Goal: Register for event/course

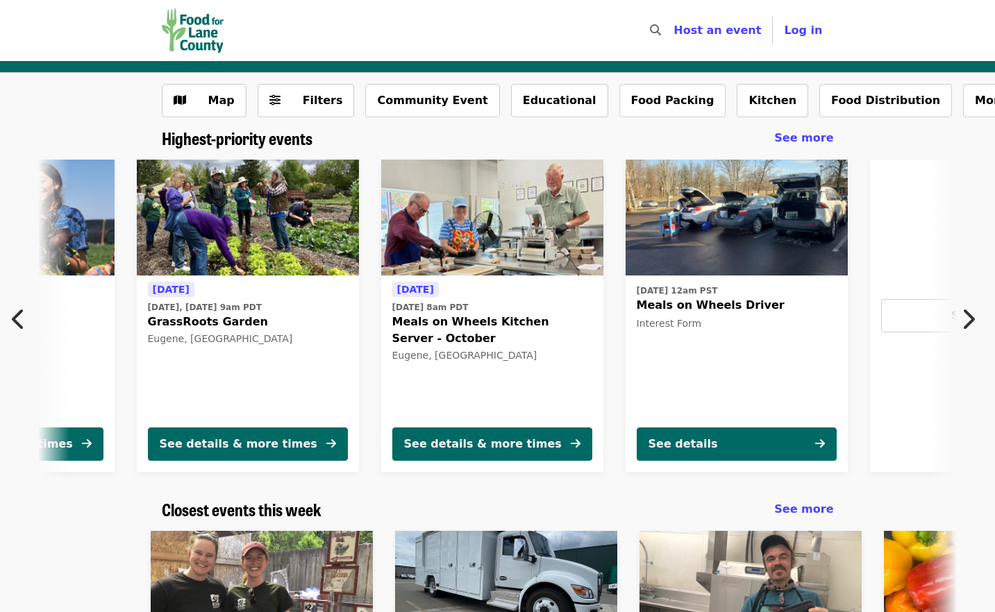
click at [969, 317] on icon "chevron-right icon" at bounding box center [968, 319] width 14 height 26
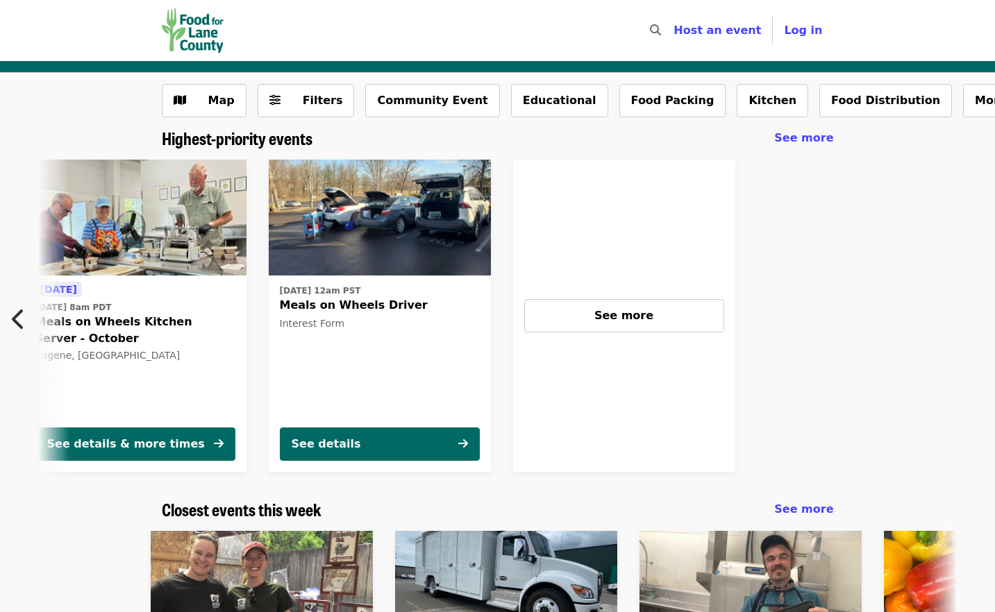
scroll to position [0, 616]
click at [628, 317] on span "See more" at bounding box center [623, 315] width 59 height 13
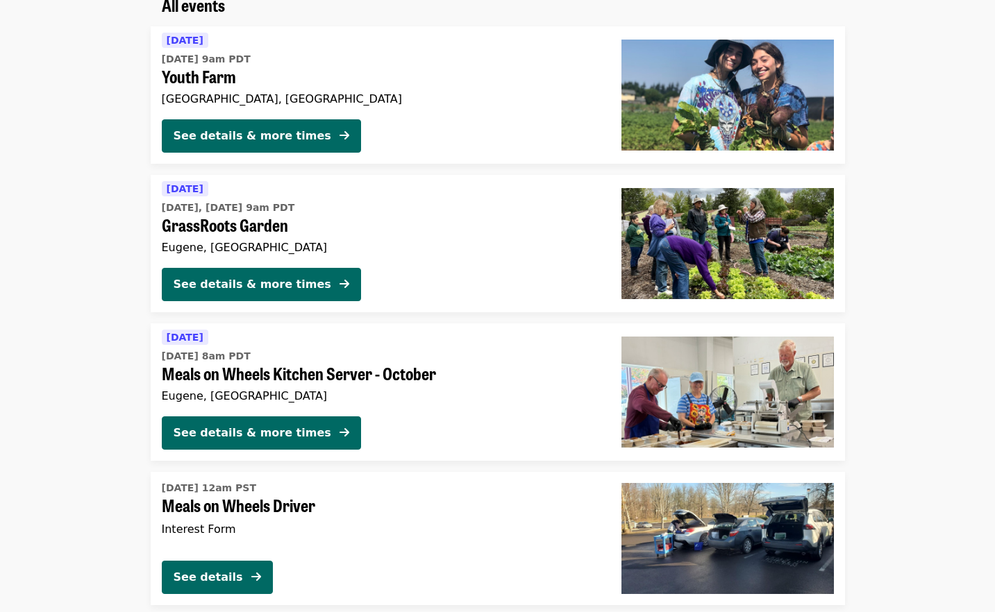
scroll to position [143, 0]
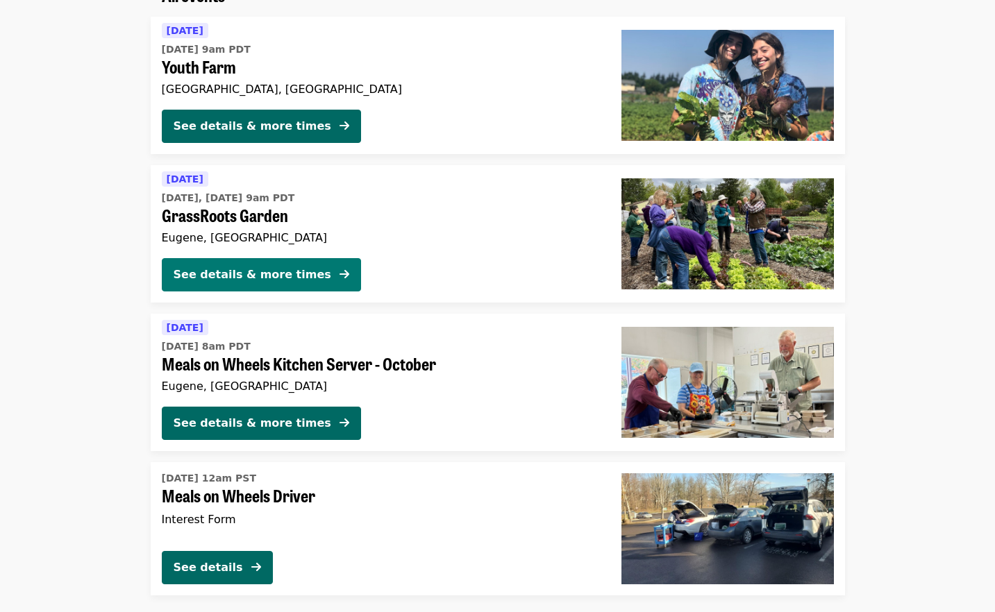
click at [285, 274] on div "See details & more times" at bounding box center [253, 275] width 158 height 17
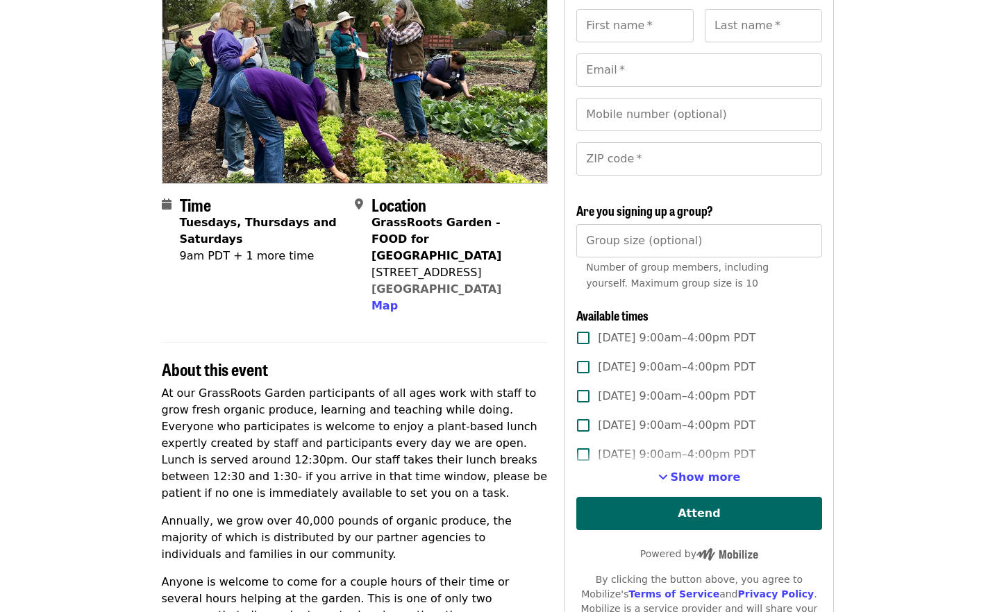
scroll to position [153, 0]
